Goal: Download file/media

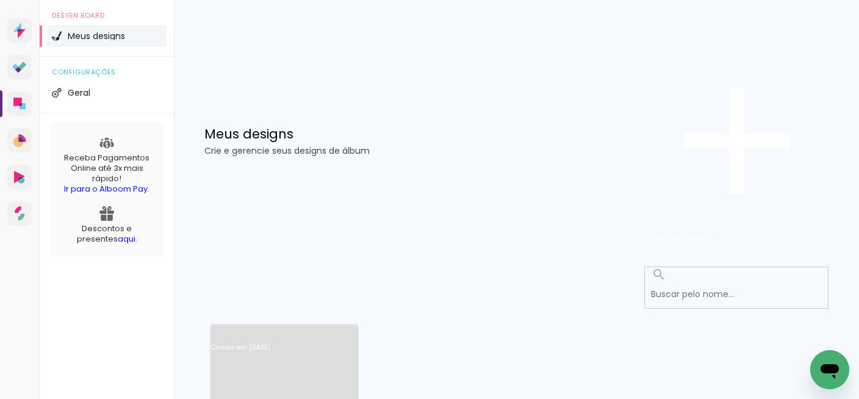
click at [268, 329] on link "Criado em [DATE]" at bounding box center [284, 363] width 148 height 69
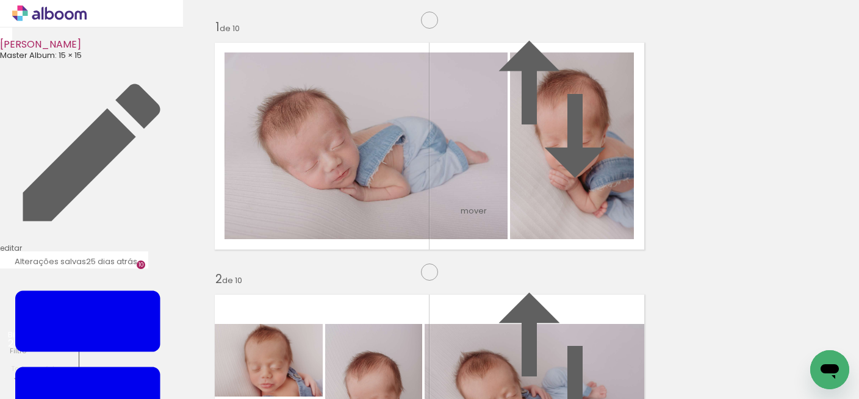
click at [0, 0] on input "file" at bounding box center [0, 0] width 0 height 0
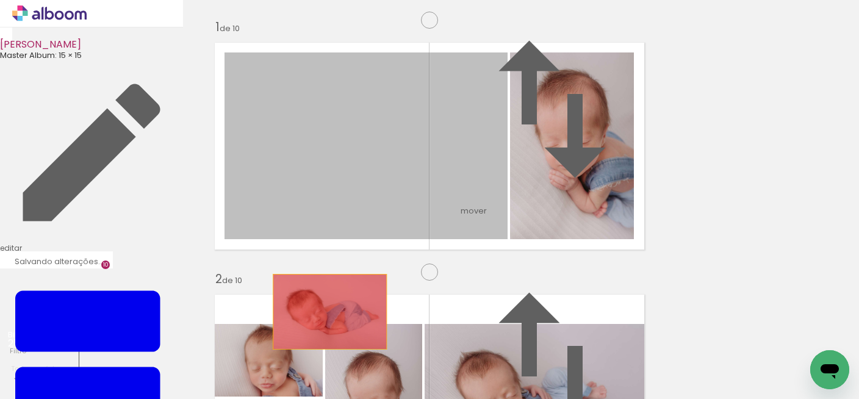
drag, startPoint x: 365, startPoint y: 221, endPoint x: 325, endPoint y: 373, distance: 157.0
click at [325, 373] on quentale-workspace at bounding box center [429, 199] width 859 height 399
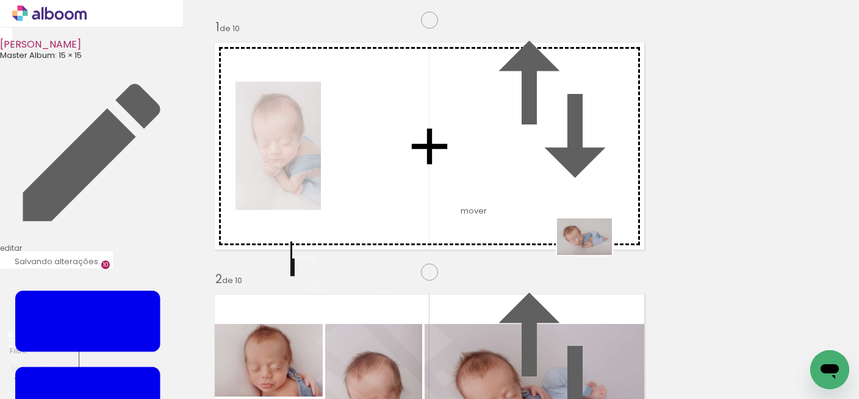
drag, startPoint x: 805, startPoint y: 356, endPoint x: 561, endPoint y: 254, distance: 265.0
click at [561, 254] on quentale-workspace at bounding box center [429, 199] width 859 height 399
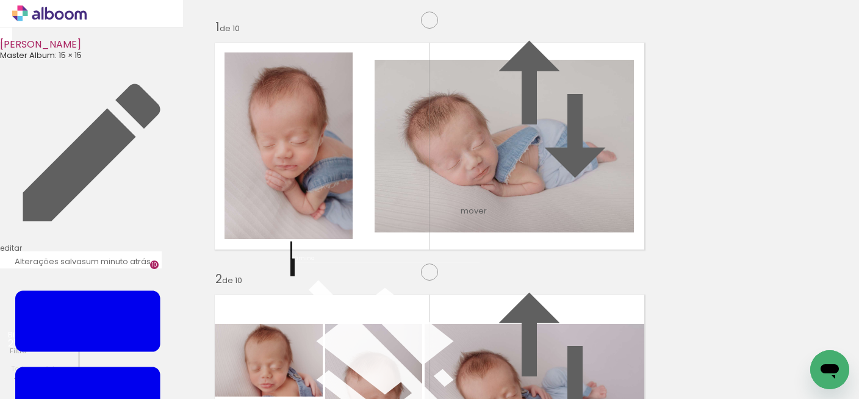
click at [0, 0] on input "file" at bounding box center [0, 0] width 0 height 0
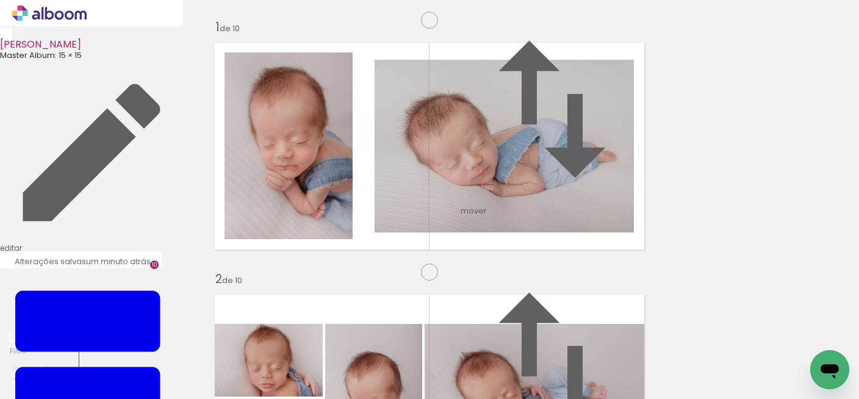
scroll to position [0, 1021]
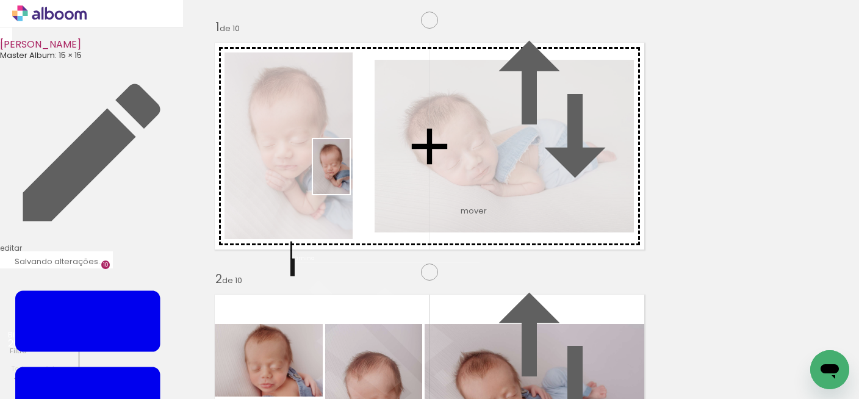
drag, startPoint x: 805, startPoint y: 350, endPoint x: 333, endPoint y: 195, distance: 496.4
click at [333, 195] on quentale-workspace at bounding box center [429, 199] width 859 height 399
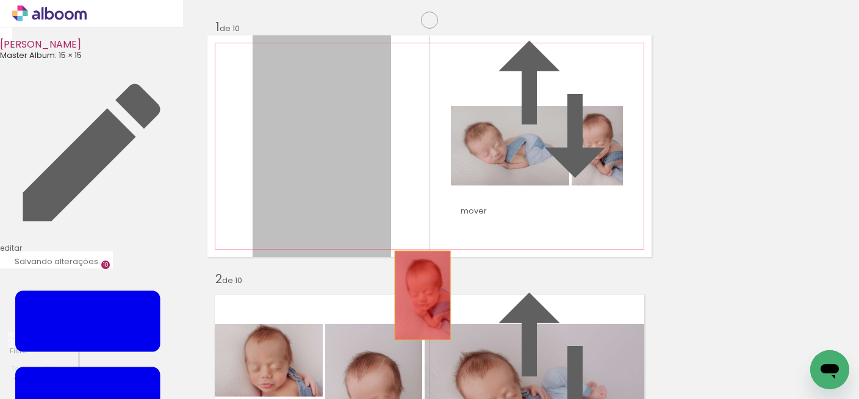
drag, startPoint x: 287, startPoint y: 208, endPoint x: 433, endPoint y: 370, distance: 217.3
click at [430, 370] on quentale-workspace at bounding box center [429, 199] width 859 height 399
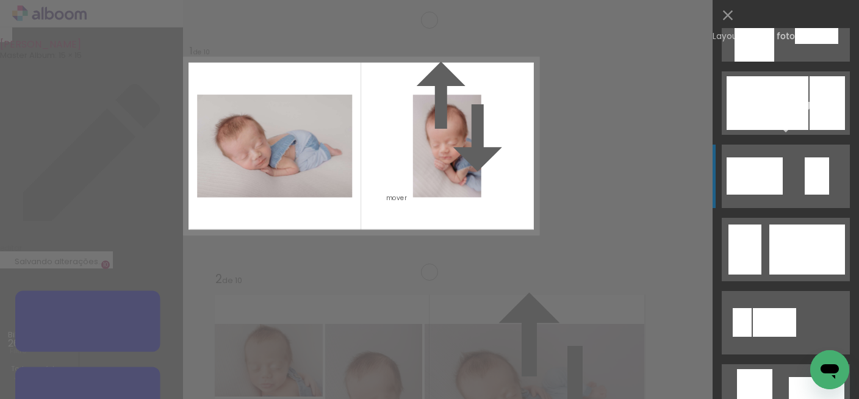
scroll to position [666, 0]
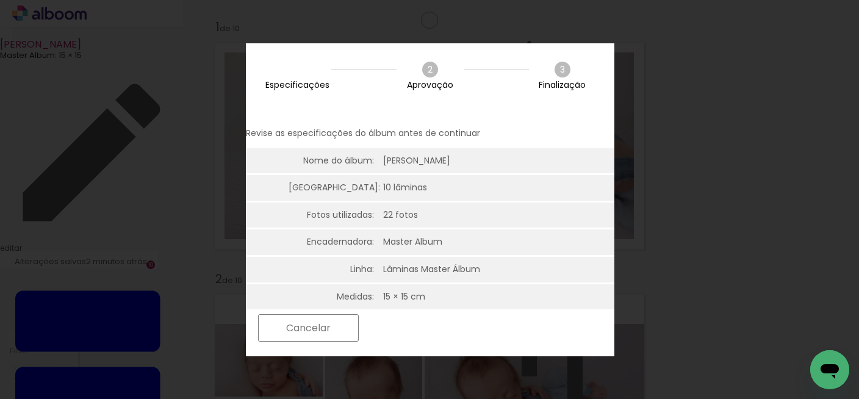
click at [459, 328] on paper-button "Próximo" at bounding box center [412, 328] width 94 height 26
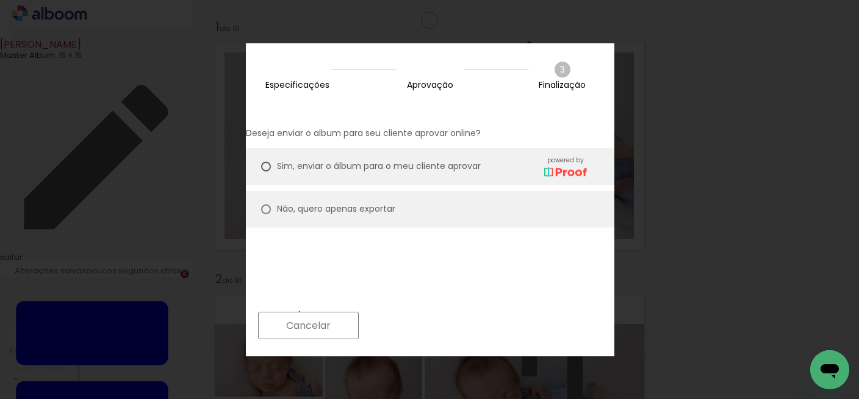
click at [0, 0] on slot "Não, quero apenas exportar" at bounding box center [0, 0] width 0 height 0
type paper-radio-button "on"
click at [0, 0] on slot "Próximo" at bounding box center [0, 0] width 0 height 0
type input "Alta, 300 DPI"
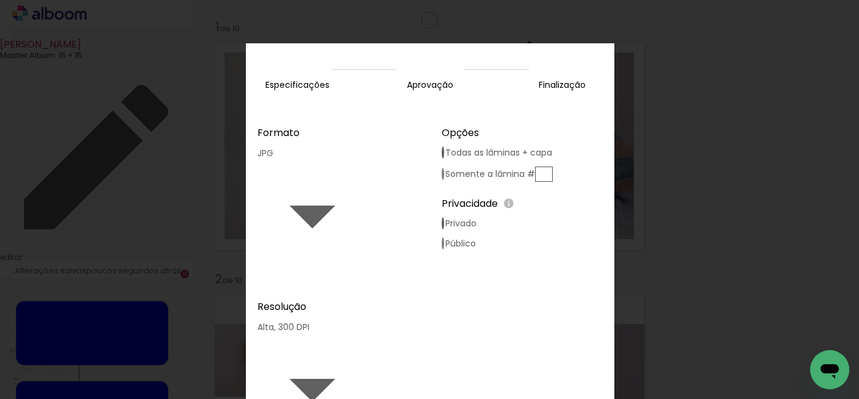
click at [0, 0] on slot "Exportar" at bounding box center [0, 0] width 0 height 0
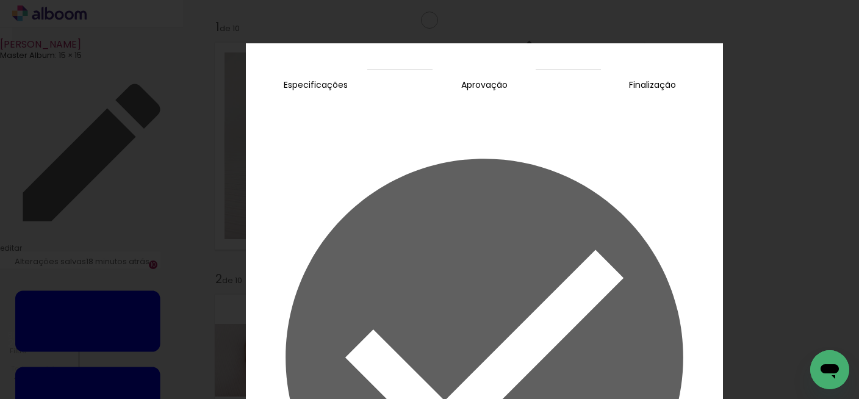
click at [0, 0] on slot "Concluir" at bounding box center [0, 0] width 0 height 0
